Goal: Communication & Community: Answer question/provide support

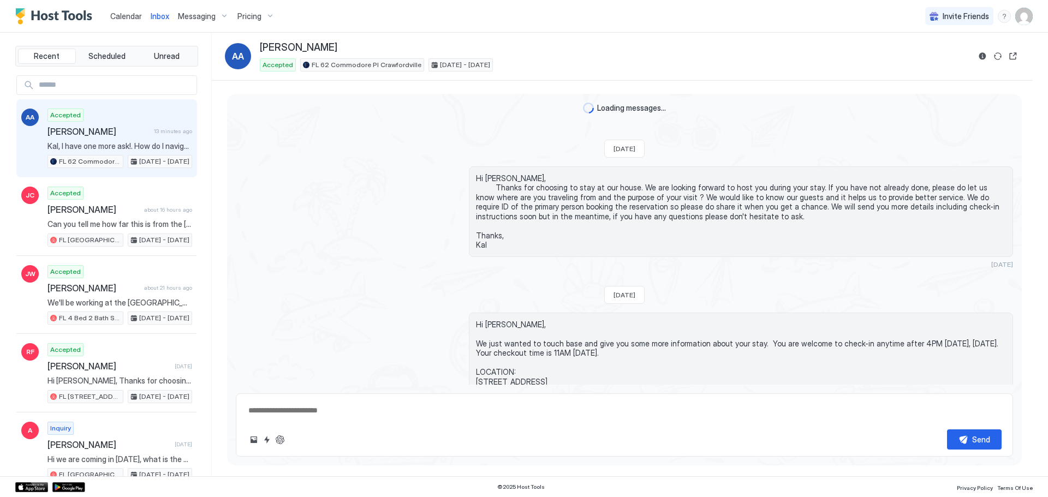
scroll to position [1601, 0]
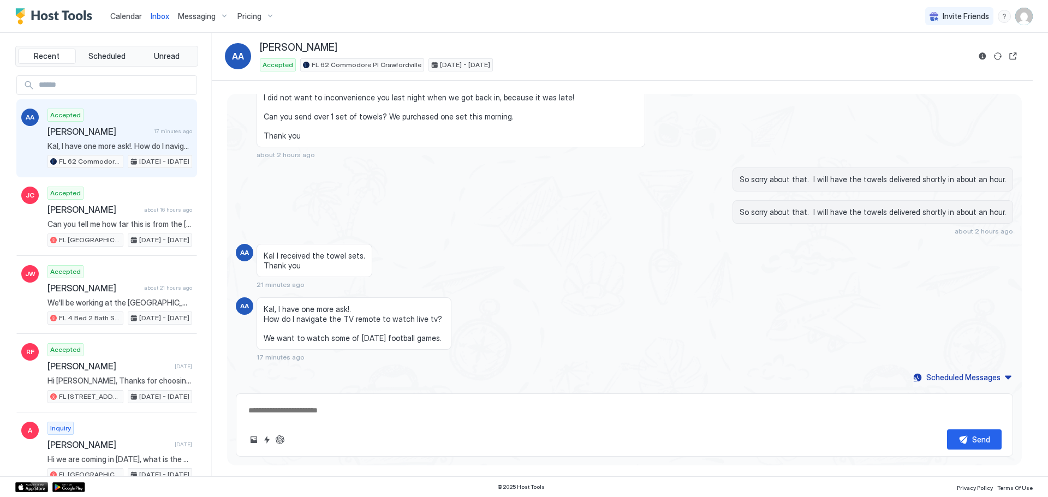
click at [411, 426] on div "Send" at bounding box center [624, 425] width 777 height 63
click at [53, 128] on span "[PERSON_NAME]" at bounding box center [98, 131] width 102 height 11
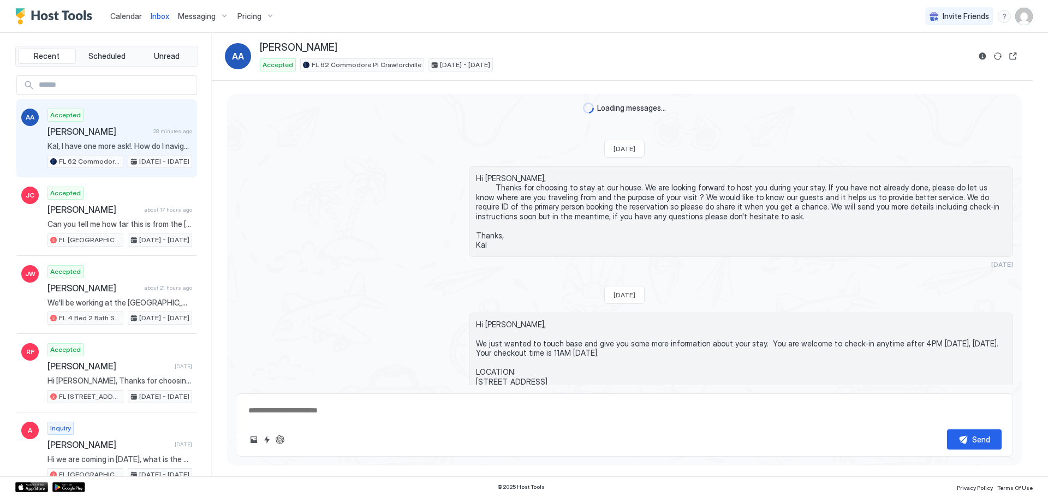
scroll to position [1590, 0]
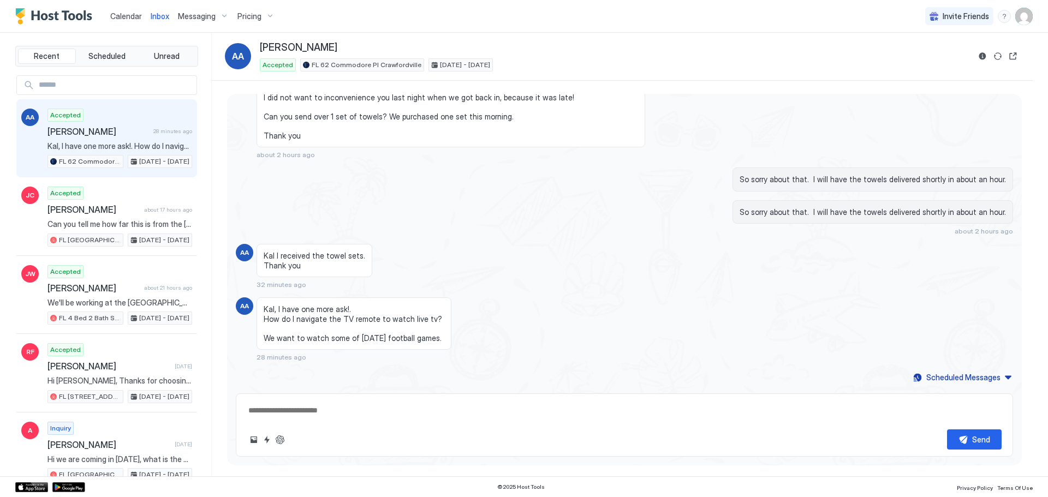
click at [132, 16] on span "Calendar" at bounding box center [126, 15] width 32 height 9
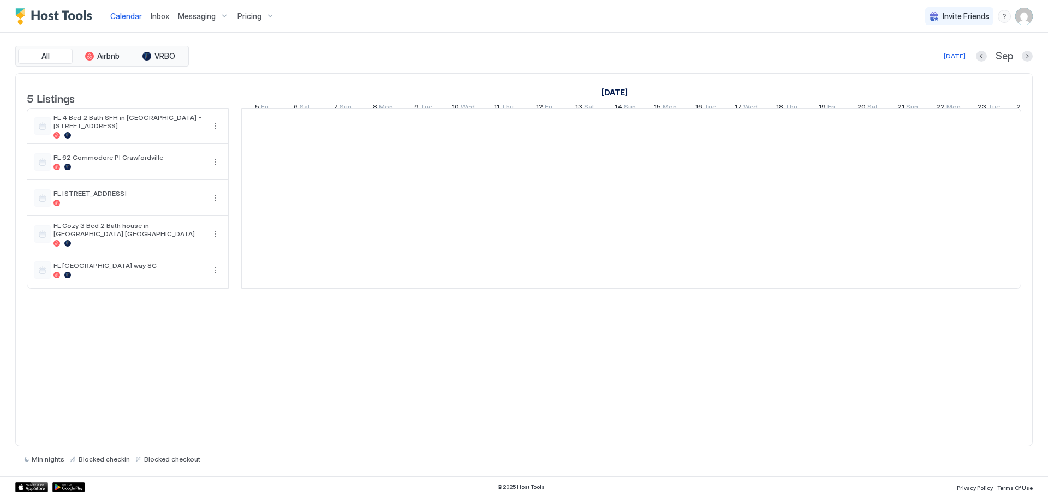
scroll to position [0, 607]
click at [159, 15] on span "Inbox" at bounding box center [160, 15] width 19 height 9
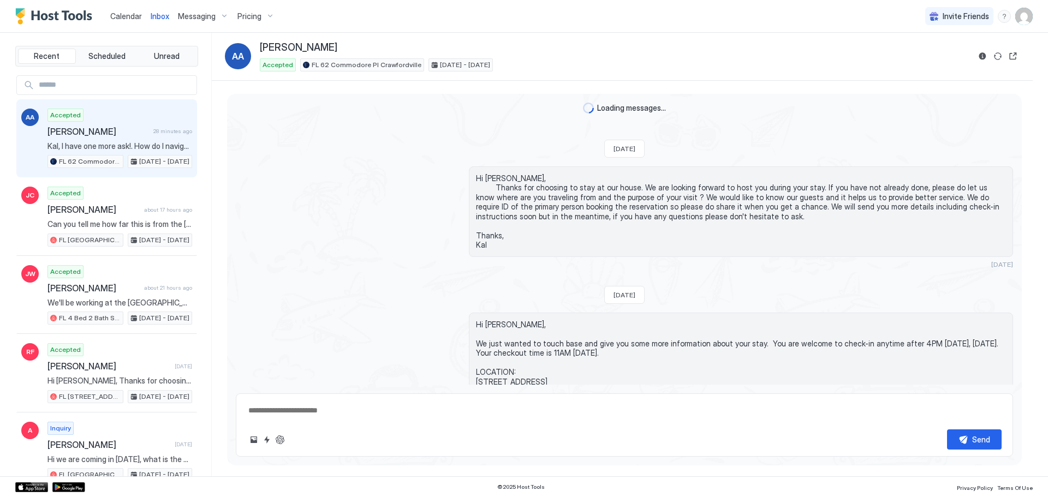
scroll to position [1590, 0]
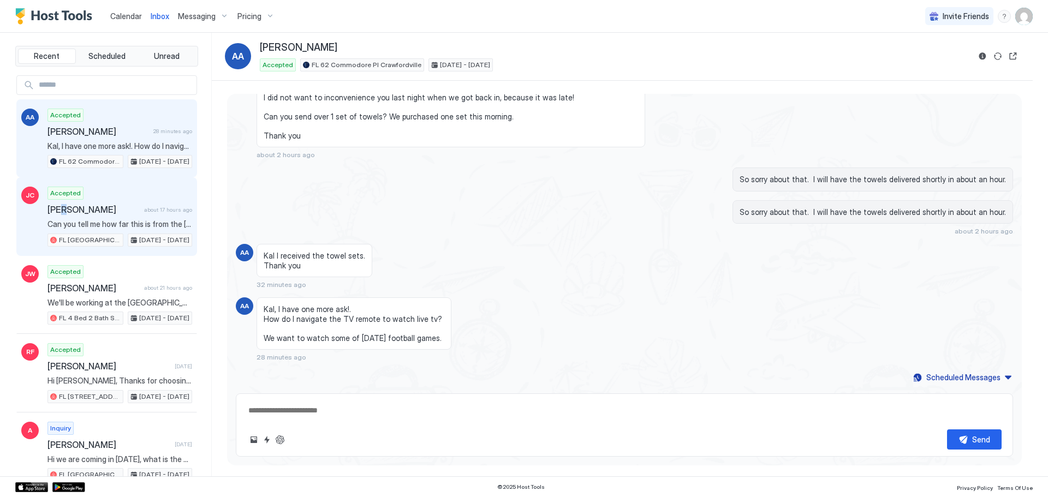
click at [65, 216] on div "Accepted [PERSON_NAME] about 17 hours ago Can you tell me how far this is from …" at bounding box center [119, 217] width 145 height 60
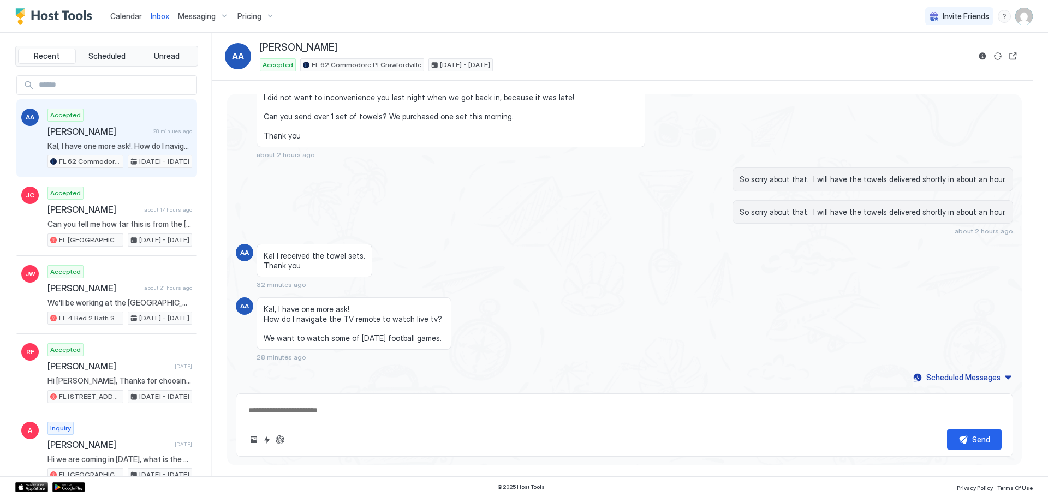
click at [124, 138] on div "Accepted [PERSON_NAME] 28 minutes ago Kal, I have one more ask!. How do I navig…" at bounding box center [119, 139] width 145 height 60
click at [431, 420] on textarea at bounding box center [624, 411] width 754 height 20
click at [38, 63] on button "Recent" at bounding box center [47, 56] width 58 height 15
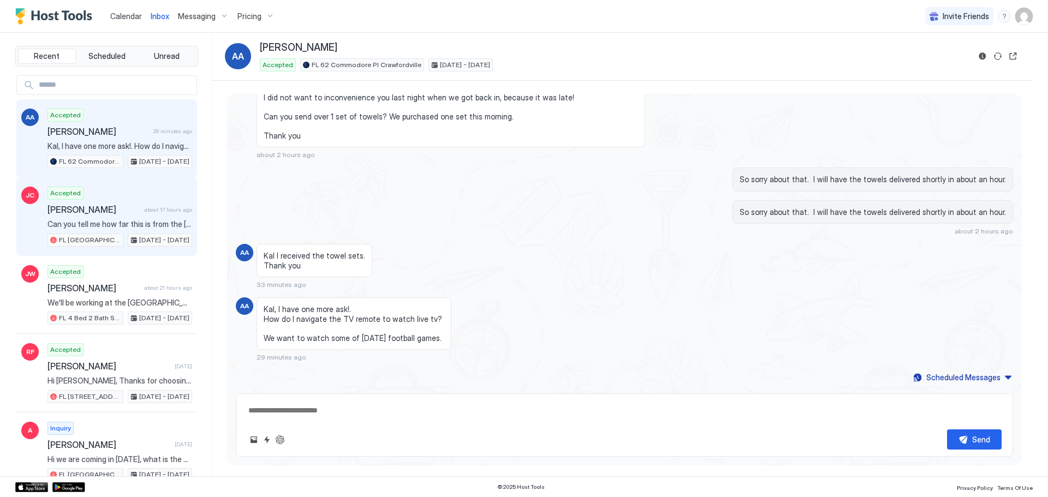
click at [81, 217] on div "Accepted [PERSON_NAME] about 17 hours ago Can you tell me how far this is from …" at bounding box center [119, 217] width 145 height 60
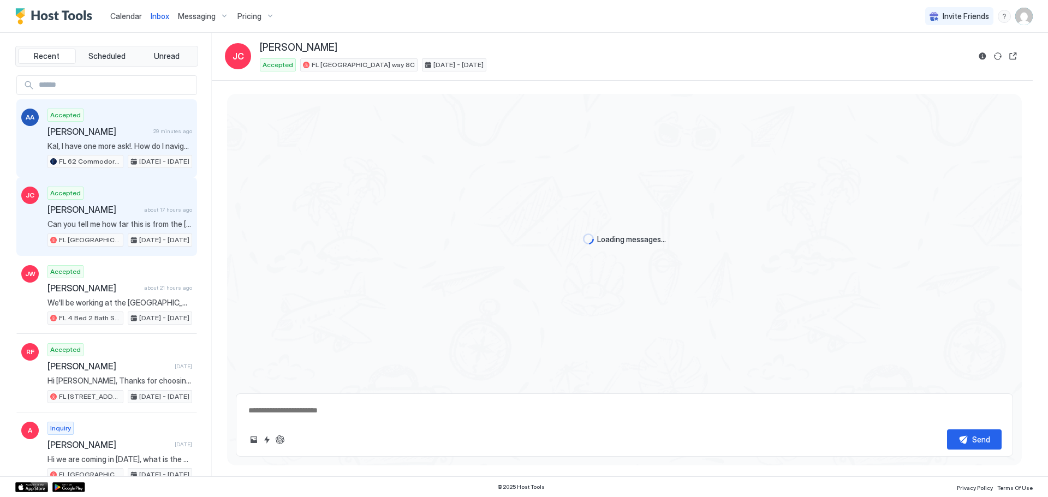
scroll to position [805, 0]
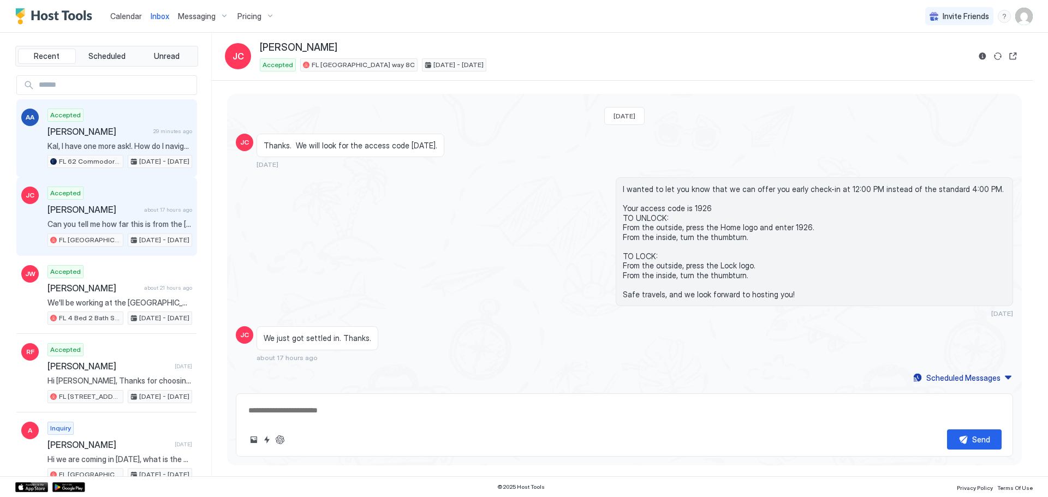
click at [98, 122] on div "Accepted [PERSON_NAME] 29 minutes ago Kal, I have one more ask!. How do I navig…" at bounding box center [119, 139] width 145 height 60
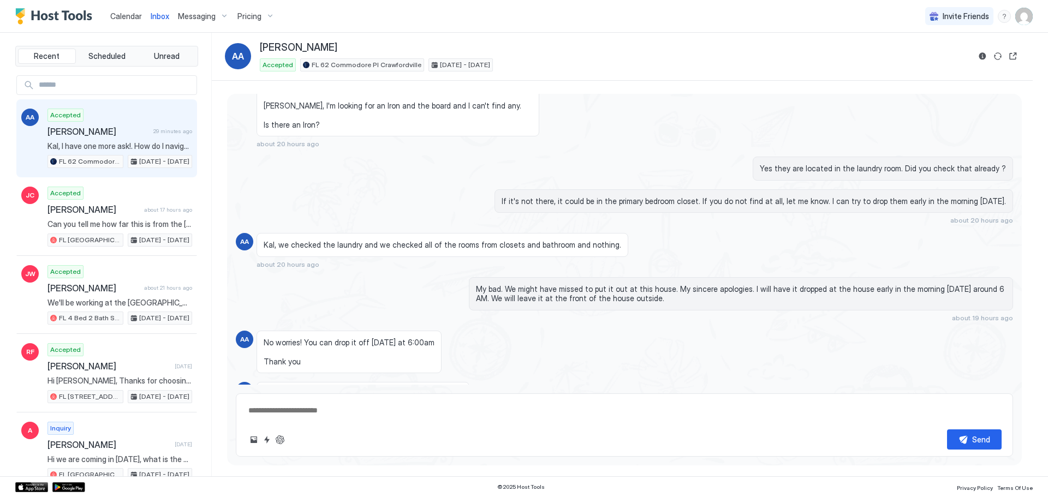
scroll to position [1590, 0]
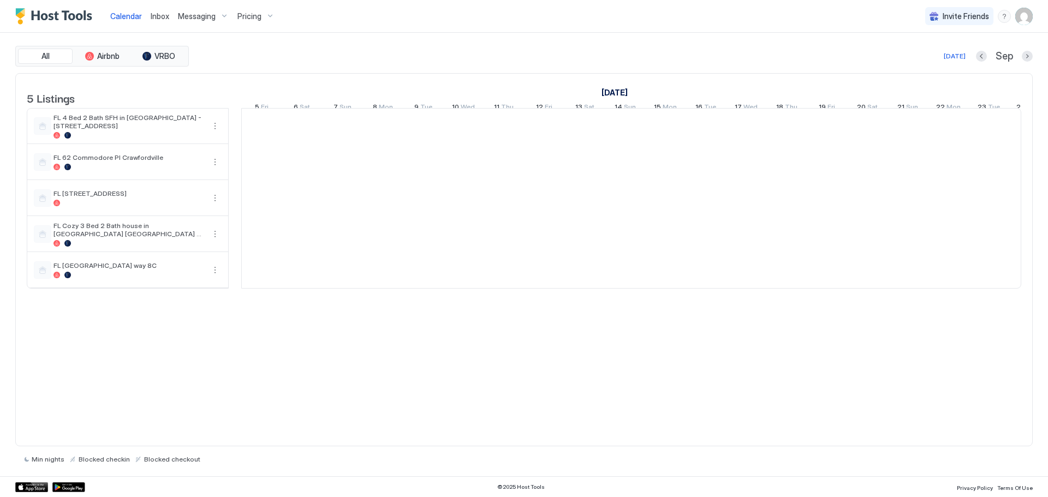
scroll to position [0, 607]
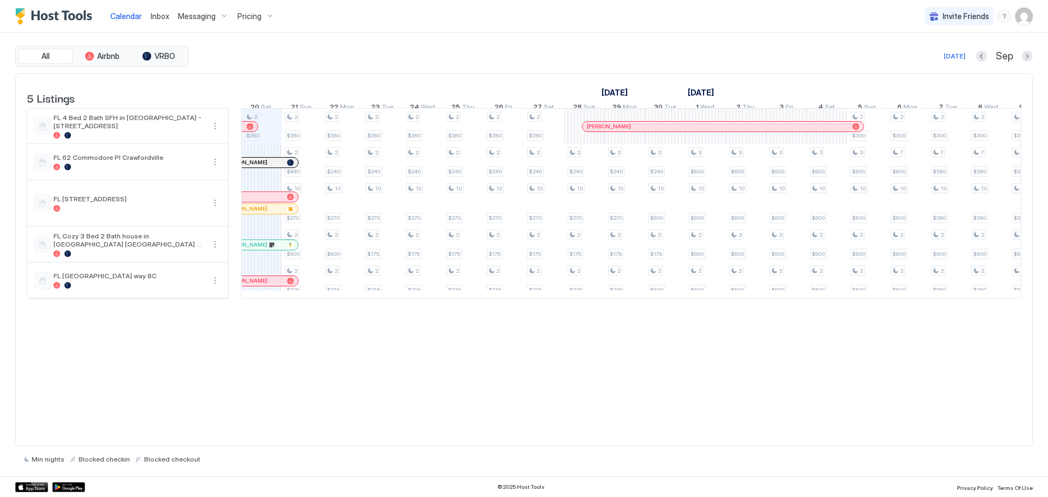
click at [203, 17] on span "Messaging" at bounding box center [197, 16] width 38 height 10
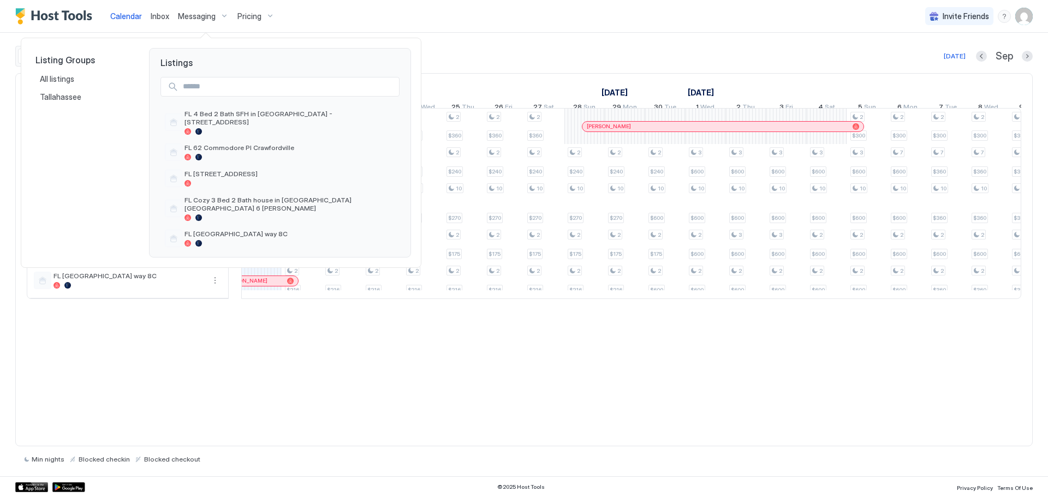
click at [202, 17] on div at bounding box center [524, 248] width 1048 height 497
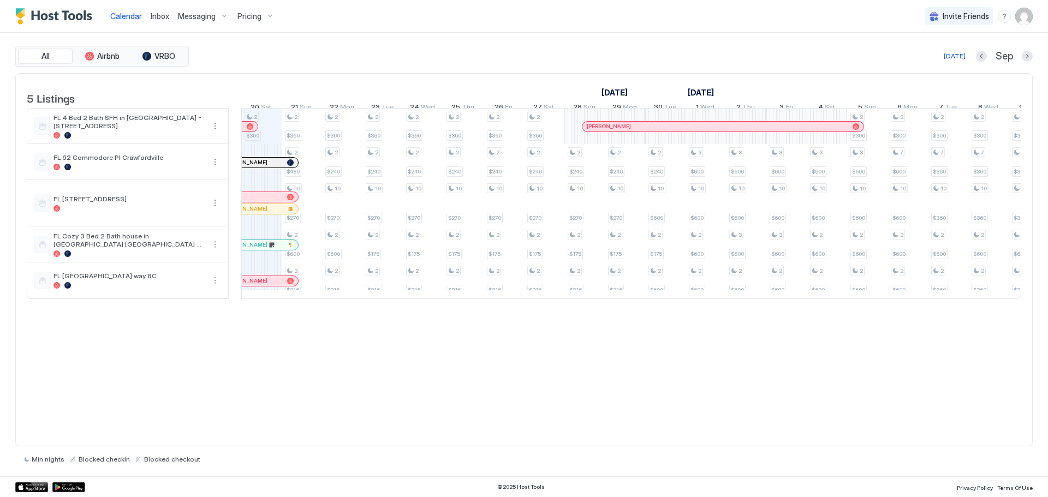
click at [159, 14] on span "Inbox" at bounding box center [160, 15] width 19 height 9
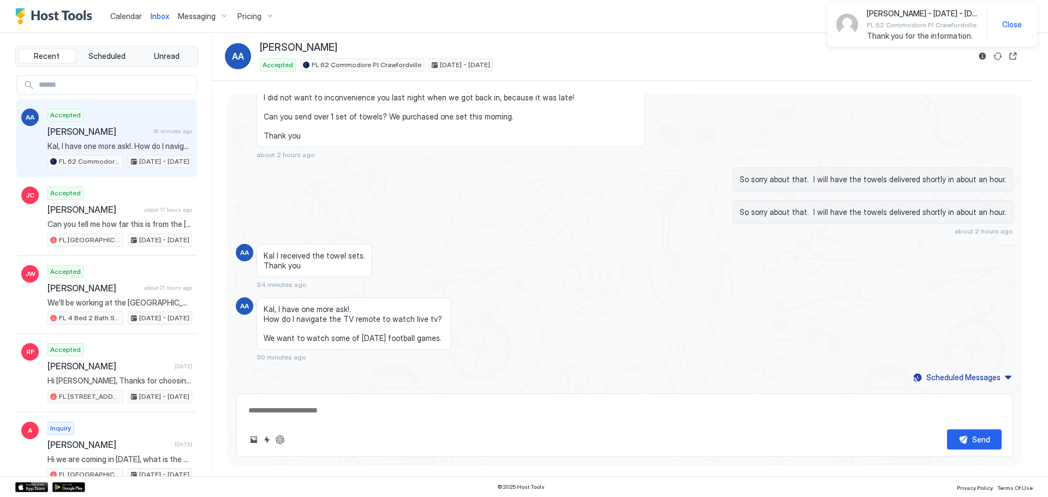
scroll to position [1697, 0]
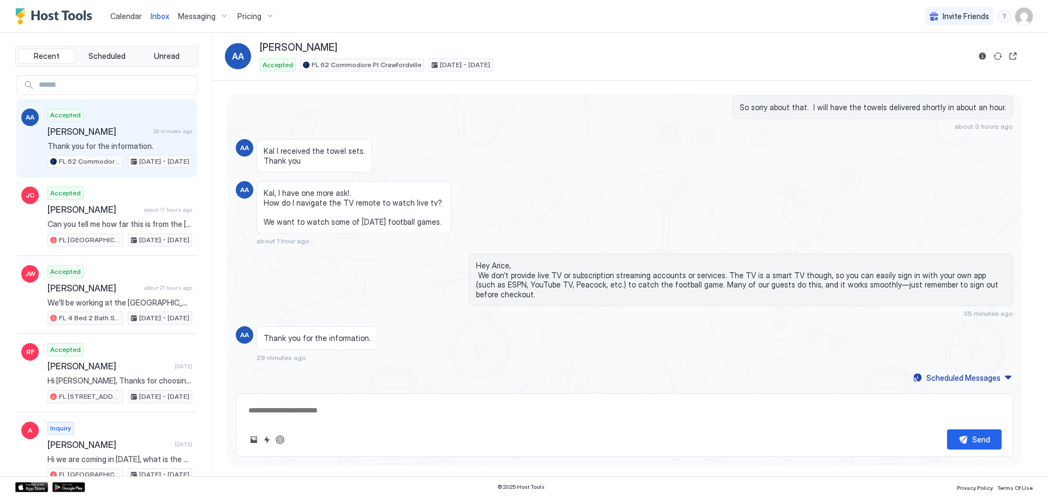
type textarea "*"
